Goal: Navigation & Orientation: Find specific page/section

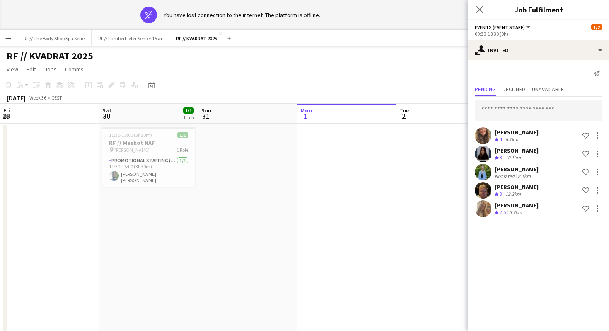
scroll to position [0, 374]
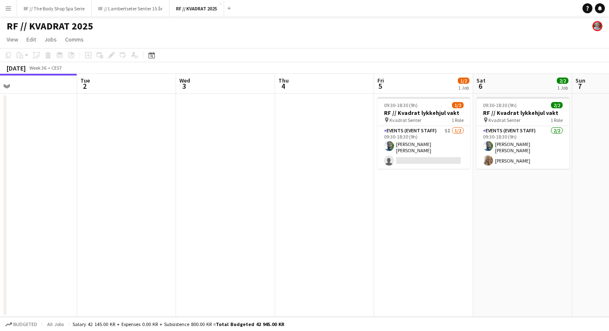
scroll to position [0, 321]
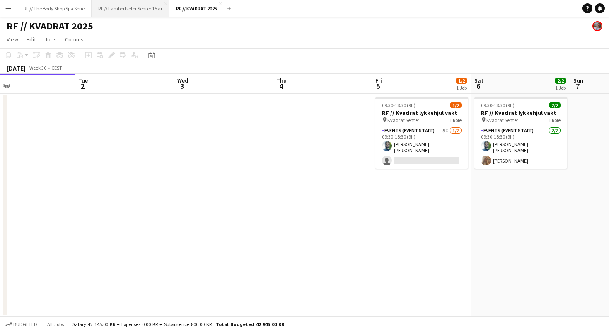
click at [125, 5] on button "RF // Lambertseter Senter 15 år Close" at bounding box center [131, 8] width 78 height 16
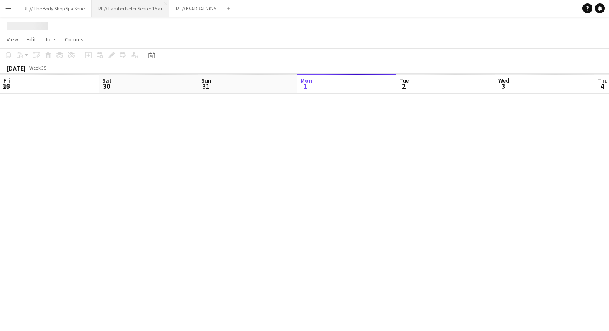
scroll to position [0, 198]
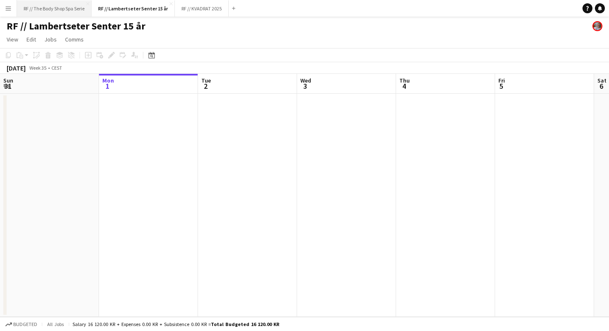
click at [59, 11] on button "RF // The Body Shop Spa Serie Close" at bounding box center [54, 8] width 75 height 16
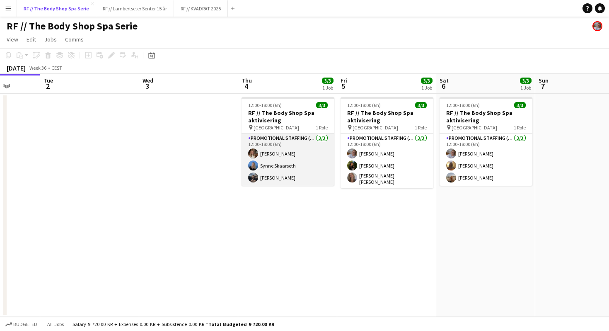
scroll to position [0, 357]
